Goal: Submit feedback/report problem: Submit feedback/report problem

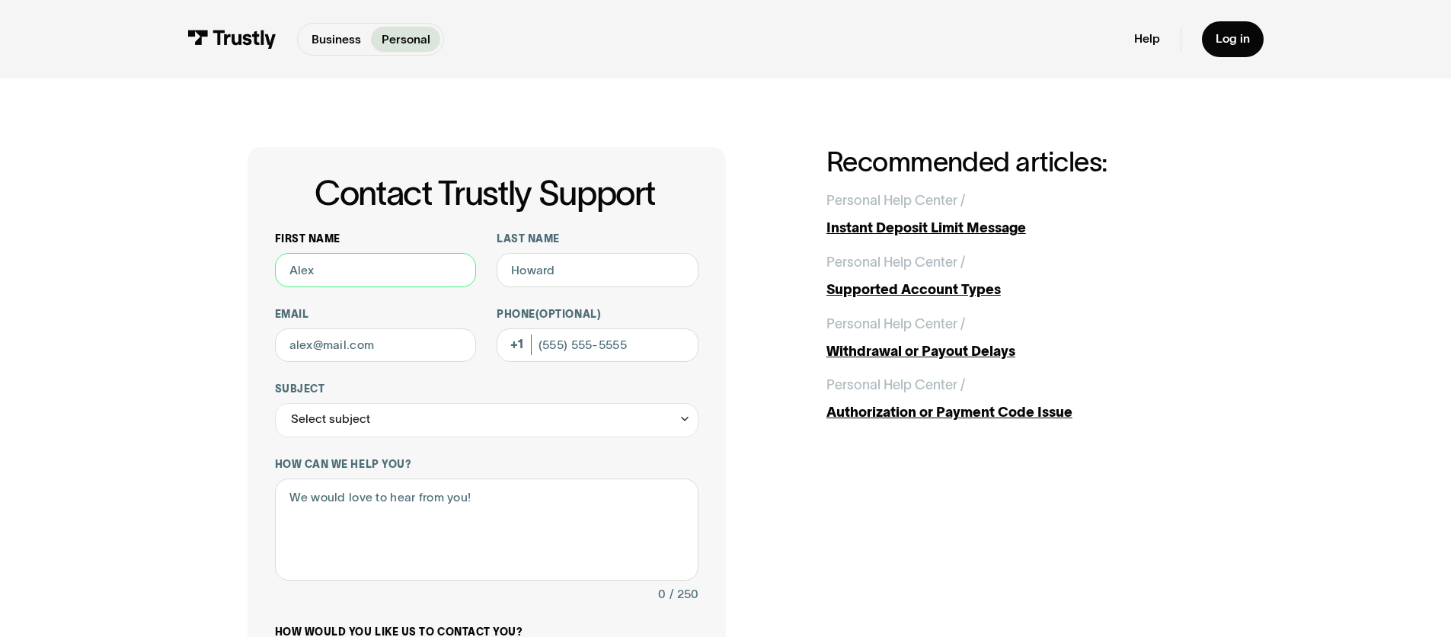
click at [439, 269] on input "First name" at bounding box center [376, 270] width 202 height 34
type input "Erich"
type input "Schaefer"
type input "erichjschaefer@gmail.com"
type input "(412) 398-1192"
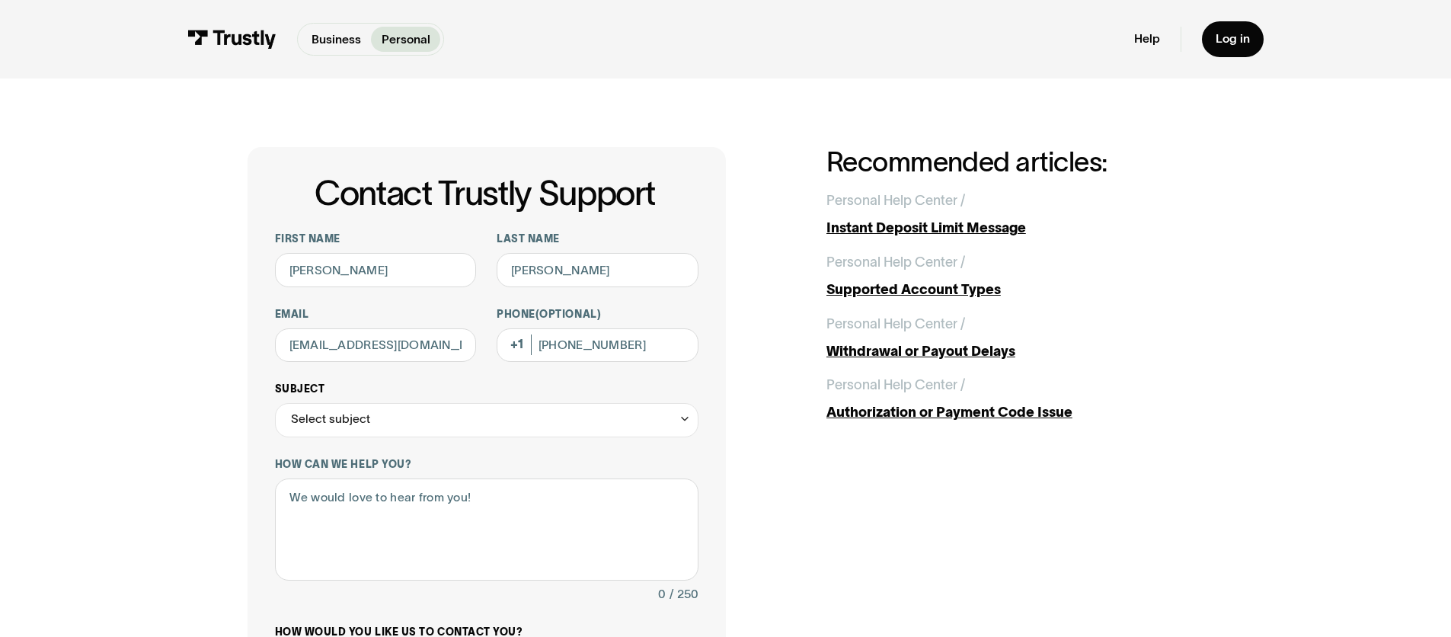
scroll to position [20, 0]
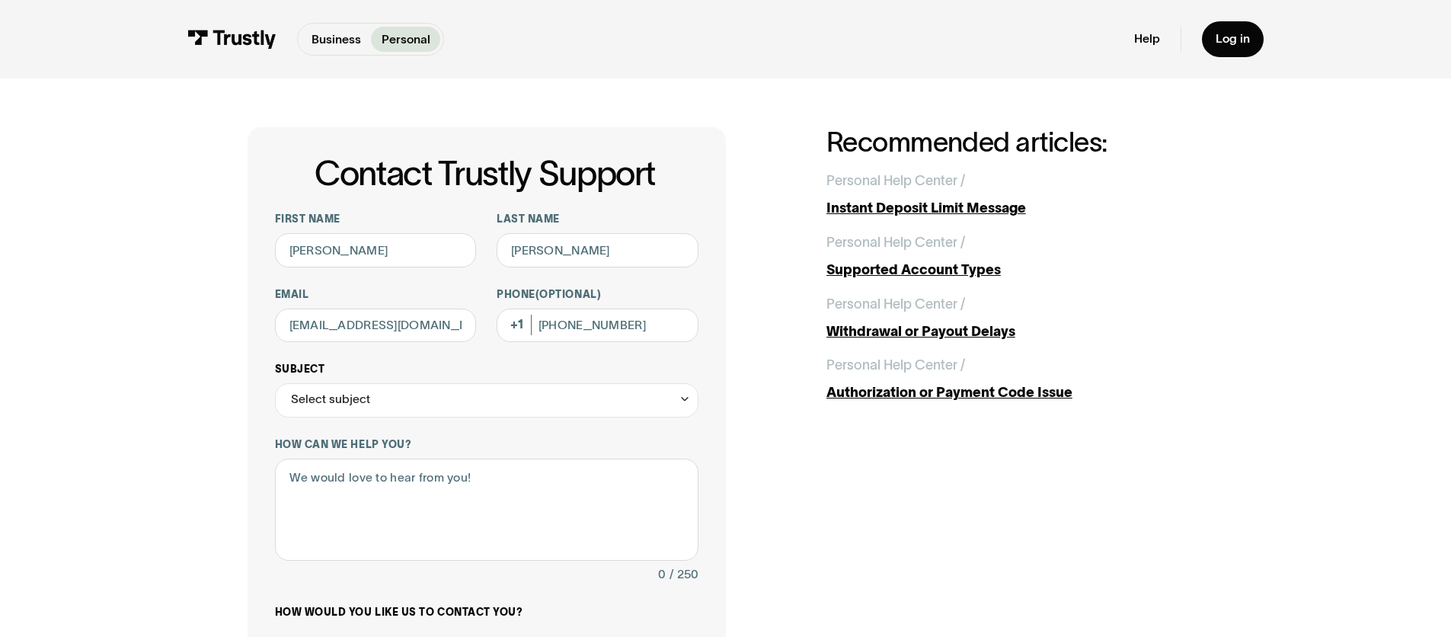
click at [409, 395] on div "Select subject" at bounding box center [486, 400] width 423 height 34
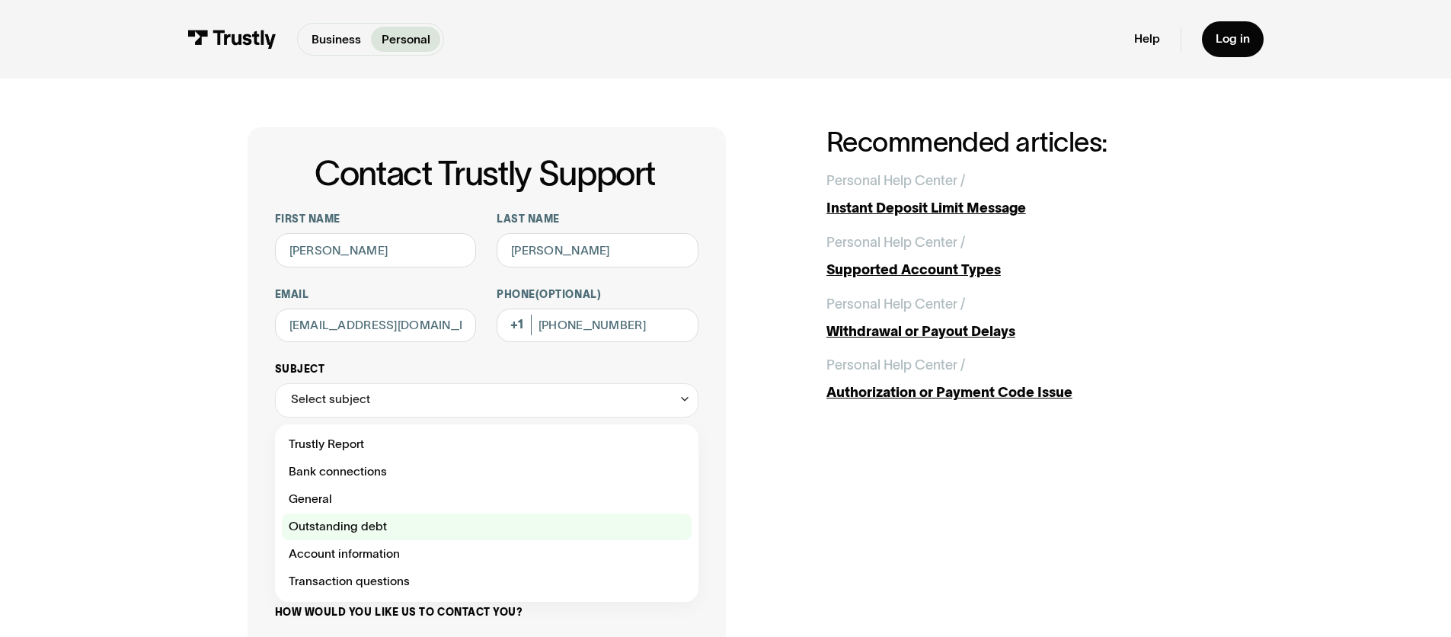
click at [398, 525] on div "Contact Trustly Support" at bounding box center [487, 526] width 410 height 27
type input "**********"
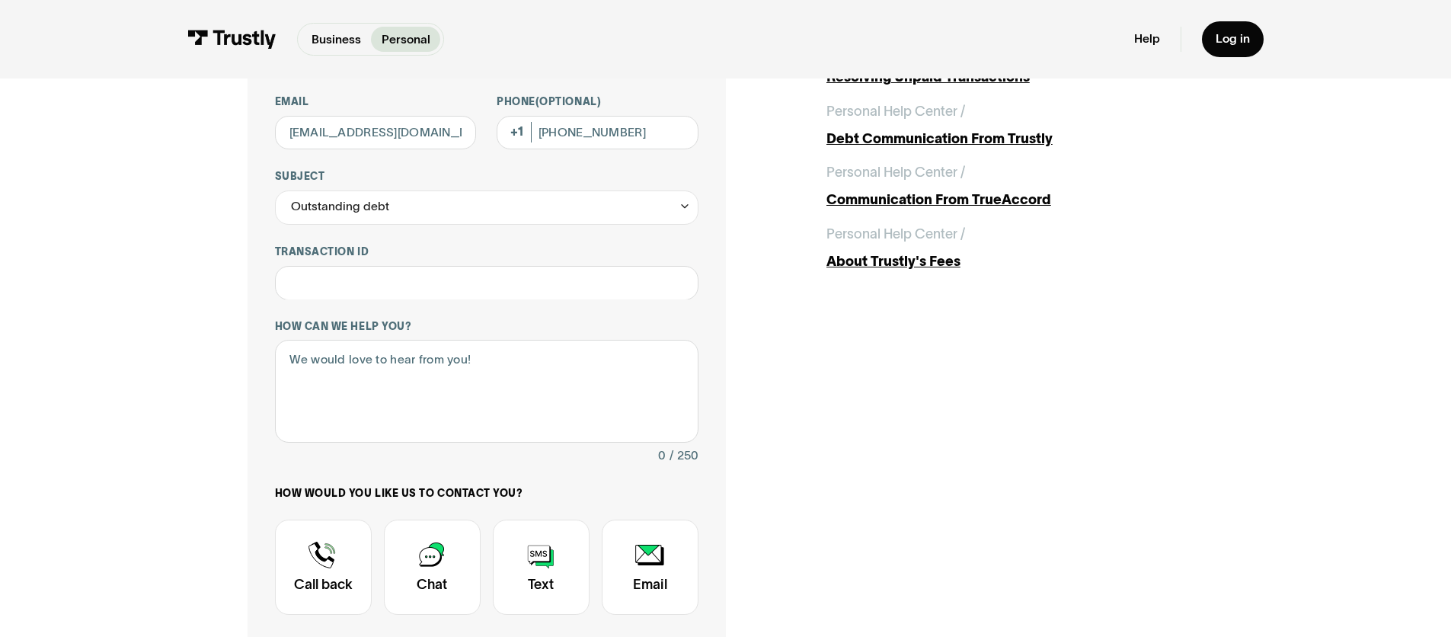
scroll to position [297, 0]
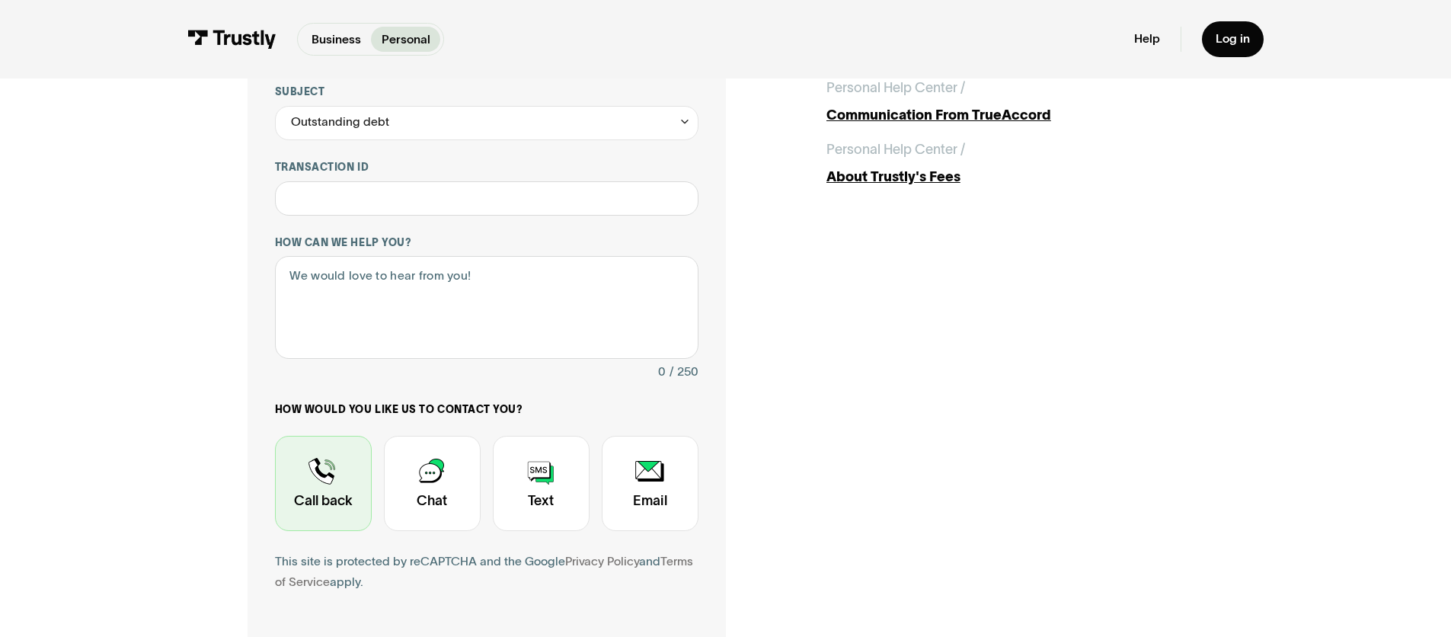
click at [324, 487] on div "Contact Trustly Support" at bounding box center [323, 483] width 97 height 95
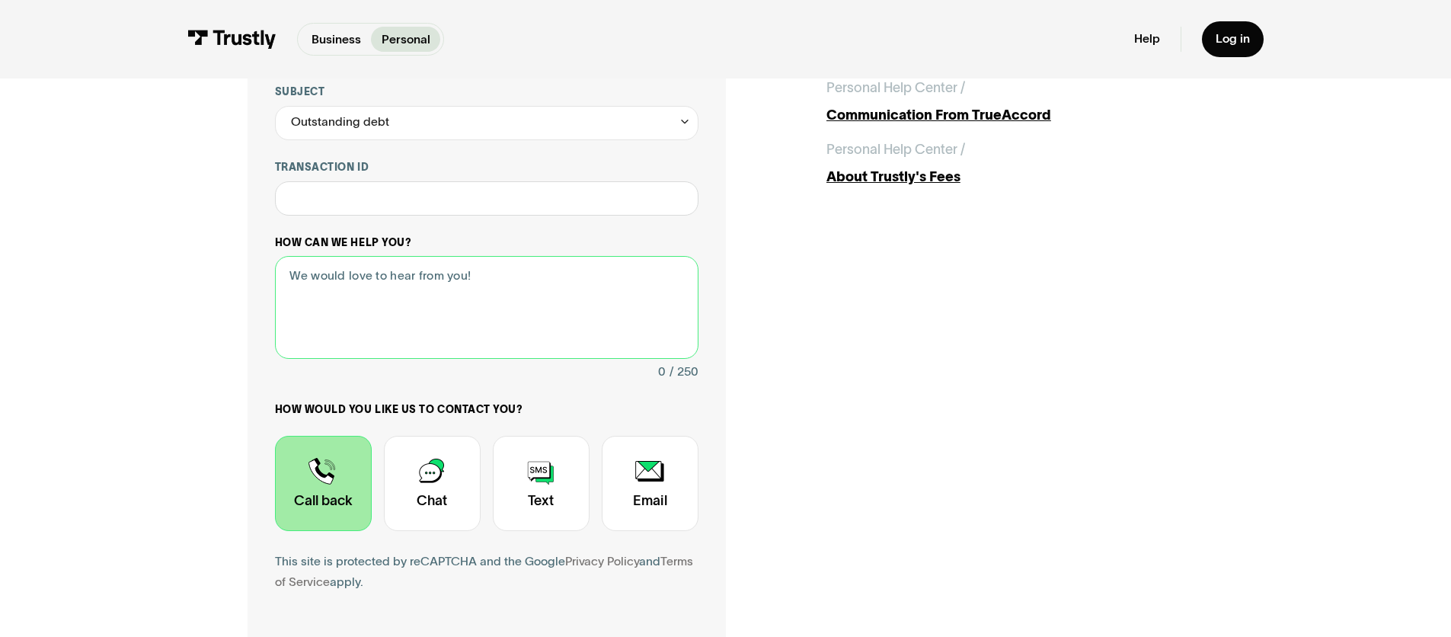
click at [389, 296] on textarea "How can we help you?" at bounding box center [486, 307] width 423 height 103
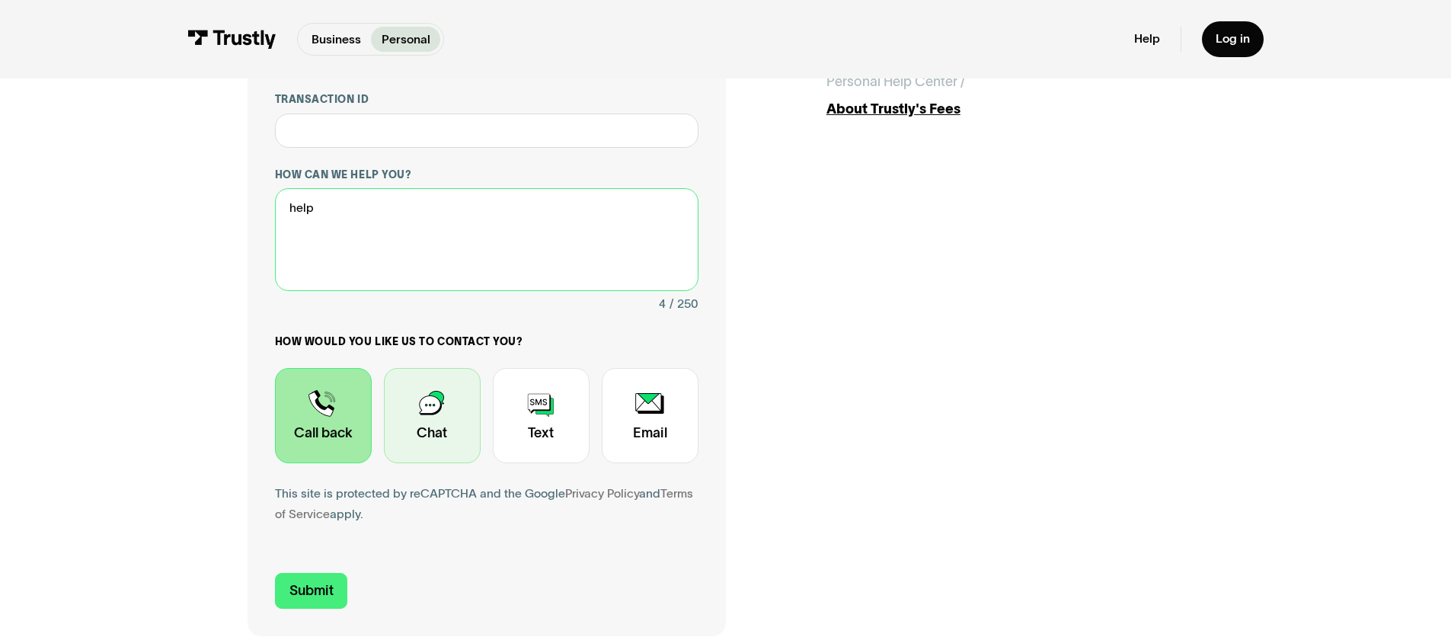
scroll to position [445, 0]
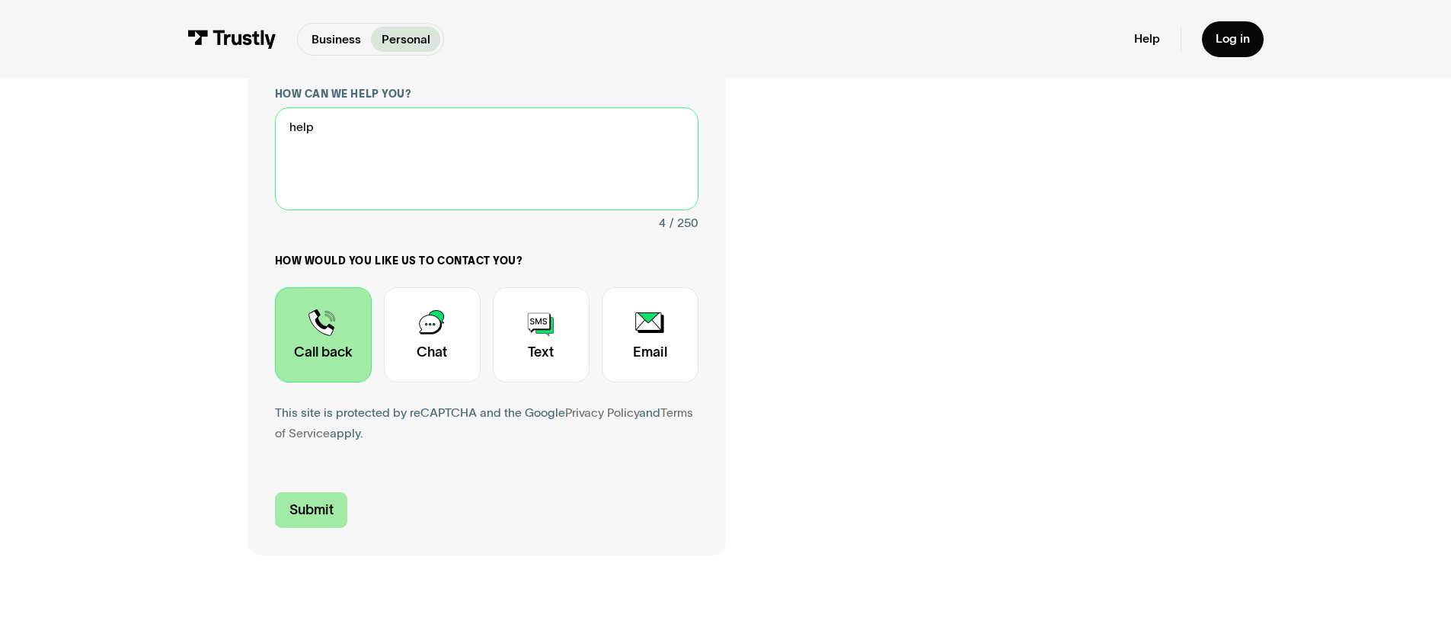
type textarea "help"
click at [308, 510] on input "Submit" at bounding box center [311, 510] width 73 height 36
type input "+14123981192"
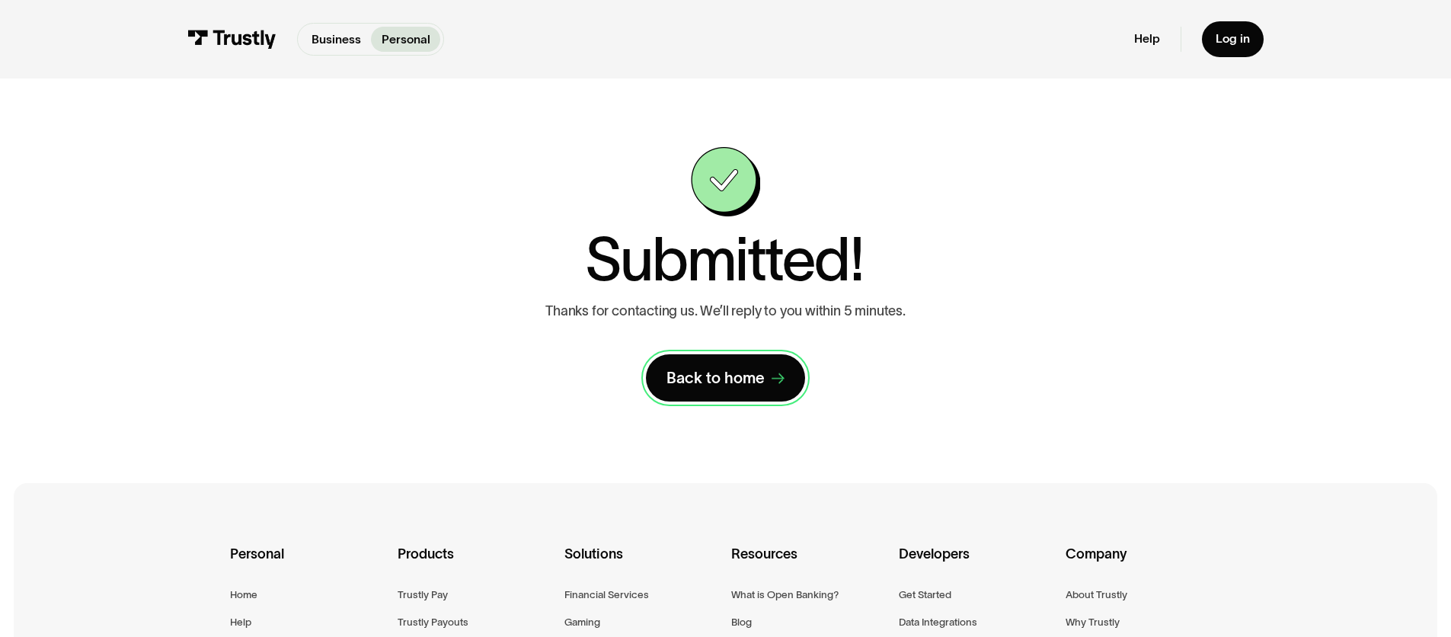
click at [721, 372] on div "Back to home" at bounding box center [715, 378] width 98 height 20
